Goal: Transaction & Acquisition: Purchase product/service

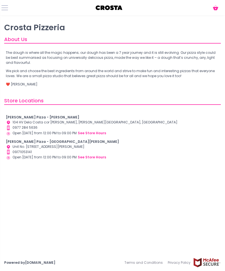
click at [8, 6] on button at bounding box center [4, 7] width 7 height 7
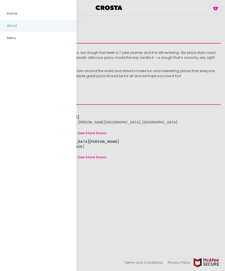
click at [49, 16] on span "Home" at bounding box center [38, 13] width 63 height 7
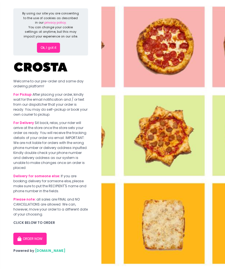
click at [36, 241] on button "ORDER NOW" at bounding box center [29, 239] width 33 height 12
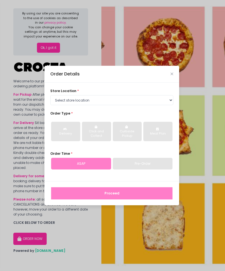
click at [135, 170] on div "Pre-Order" at bounding box center [143, 164] width 60 height 12
click at [137, 103] on div "store location * Select store location [PERSON_NAME] Pizza - [PERSON_NAME] Pizz…" at bounding box center [111, 97] width 123 height 17
click at [149, 105] on select "Select store location [PERSON_NAME] Pizza - [PERSON_NAME] Pizza - [GEOGRAPHIC_D…" at bounding box center [111, 100] width 123 height 10
click at [144, 105] on select "Select store location [PERSON_NAME] Pizza - [PERSON_NAME] Pizza - [GEOGRAPHIC_D…" at bounding box center [111, 100] width 123 height 10
click at [134, 105] on select "Select store location [PERSON_NAME] Pizza - [PERSON_NAME] Pizza - [GEOGRAPHIC_D…" at bounding box center [111, 100] width 123 height 10
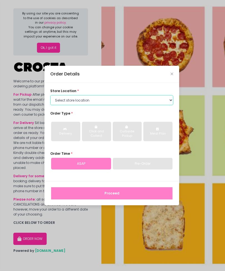
select select "65090bae48156caed44a5eb4"
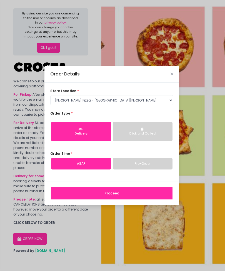
click at [115, 200] on button "Proceed" at bounding box center [111, 194] width 121 height 12
